Goal: Book appointment/travel/reservation

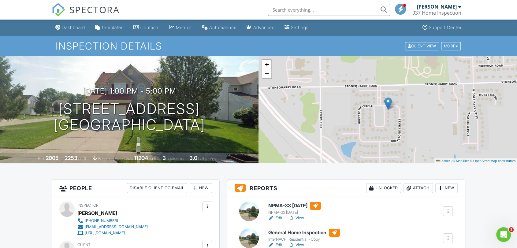
click at [81, 23] on link "Dashboard" at bounding box center [70, 27] width 35 height 11
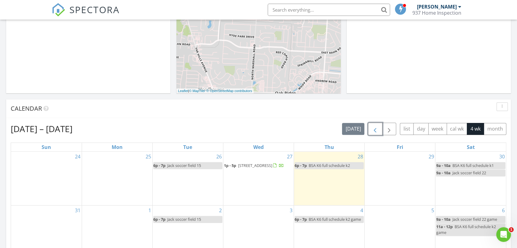
click at [371, 133] on button "button" at bounding box center [375, 129] width 14 height 13
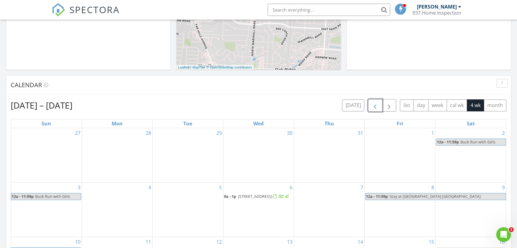
scroll to position [204, 0]
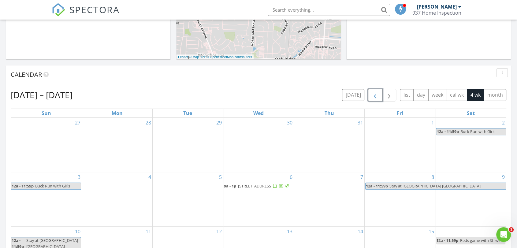
click at [268, 183] on link "9a - 1p 712 Quill Rd, Beavercreek 45430" at bounding box center [258, 186] width 69 height 7
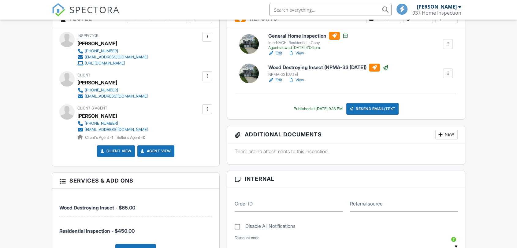
drag, startPoint x: 0, startPoint y: 0, endPoint x: 298, endPoint y: 80, distance: 308.2
click at [298, 80] on link "View" at bounding box center [296, 80] width 16 height 6
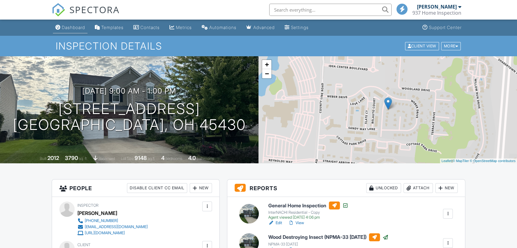
click at [76, 26] on div "Dashboard" at bounding box center [73, 27] width 23 height 5
